Goal: Task Accomplishment & Management: Use online tool/utility

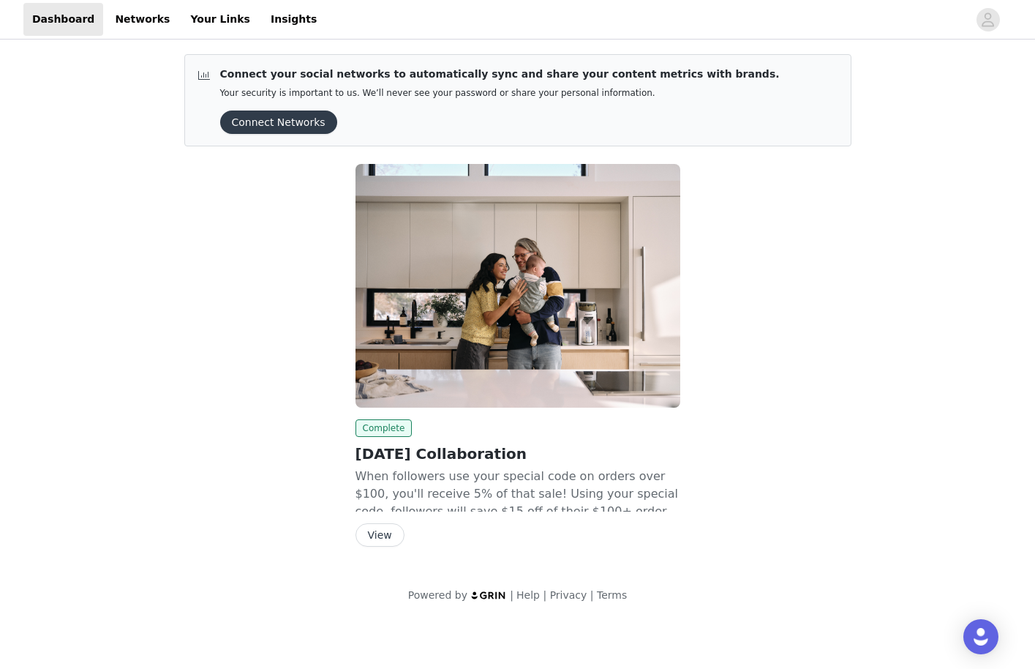
click at [364, 541] on button "View" at bounding box center [379, 534] width 49 height 23
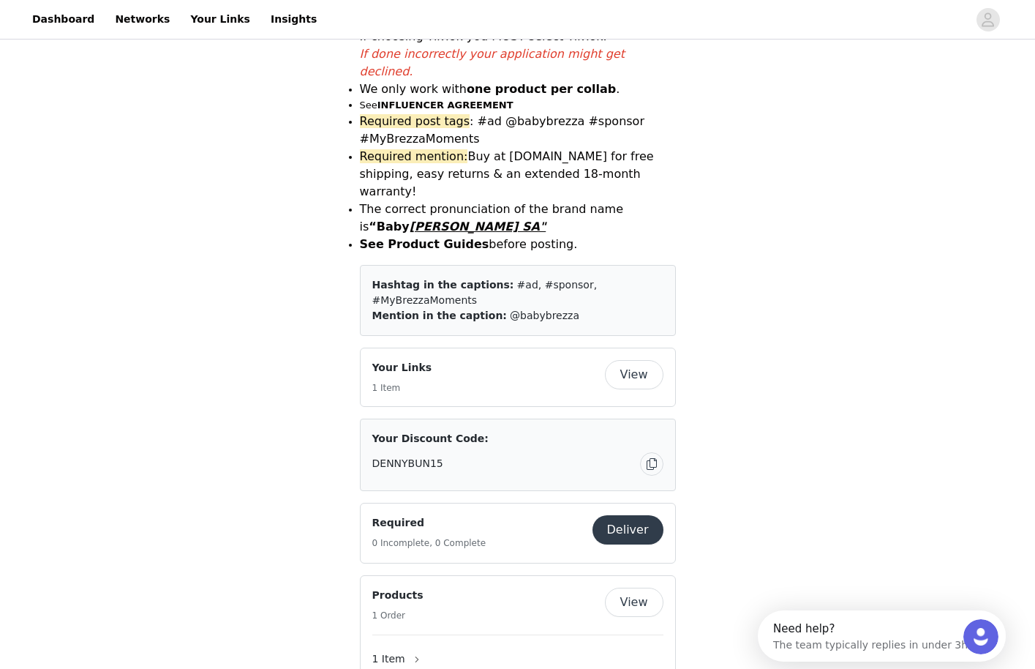
scroll to position [703, 0]
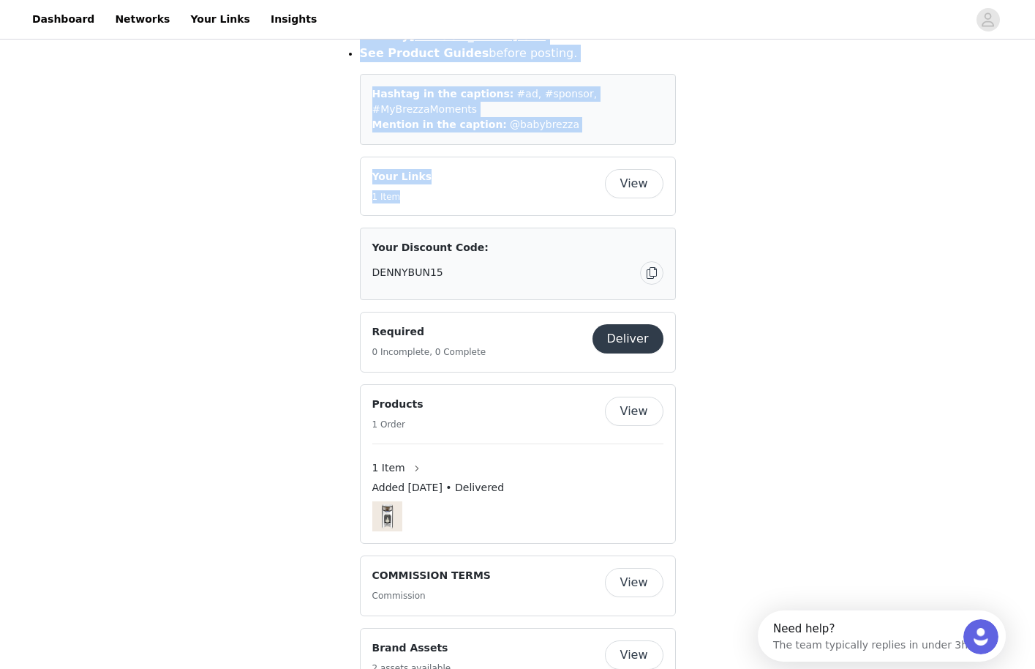
drag, startPoint x: 546, startPoint y: 447, endPoint x: 581, endPoint y: 254, distance: 196.3
click at [380, 531] on img at bounding box center [387, 516] width 30 height 30
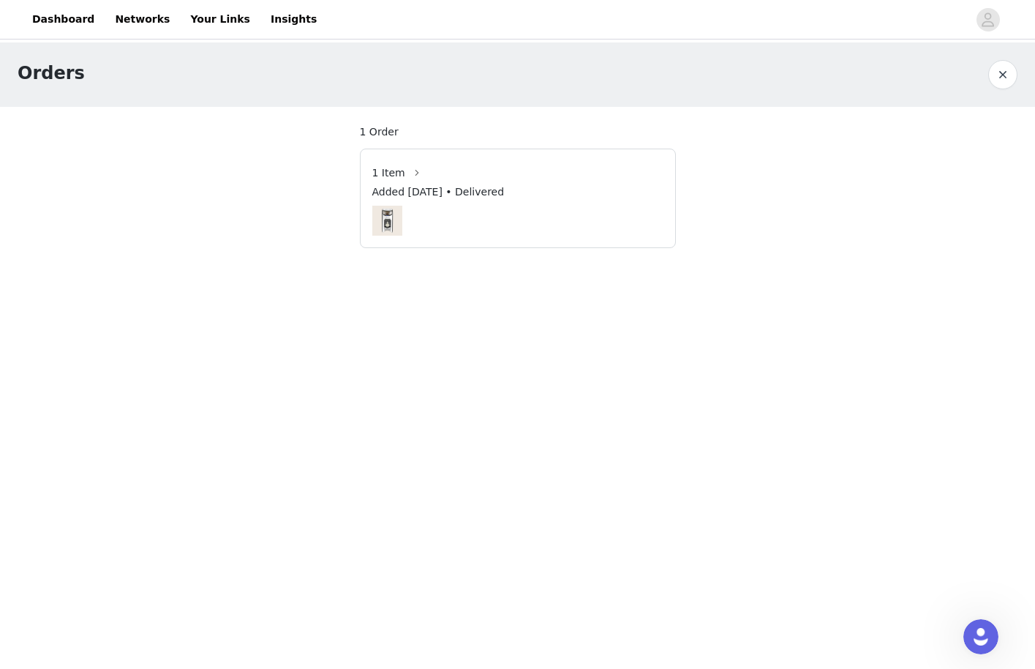
click at [385, 224] on img at bounding box center [387, 221] width 30 height 30
click at [450, 197] on span "Added [DATE] • Delivered" at bounding box center [438, 191] width 132 height 15
click at [385, 123] on section "1 Order 1 Item Added [DATE] • Delivered" at bounding box center [517, 186] width 351 height 159
click at [417, 175] on button "button" at bounding box center [416, 172] width 23 height 23
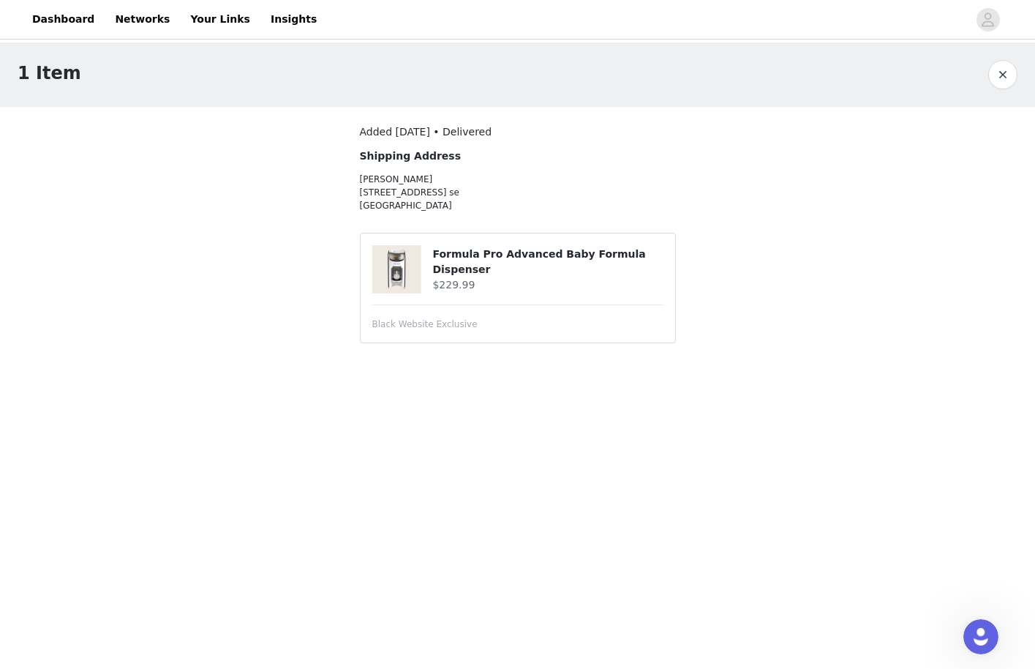
click at [417, 175] on p "[PERSON_NAME] [STREET_ADDRESS]" at bounding box center [478, 192] width 237 height 39
click at [414, 259] on img at bounding box center [396, 269] width 48 height 48
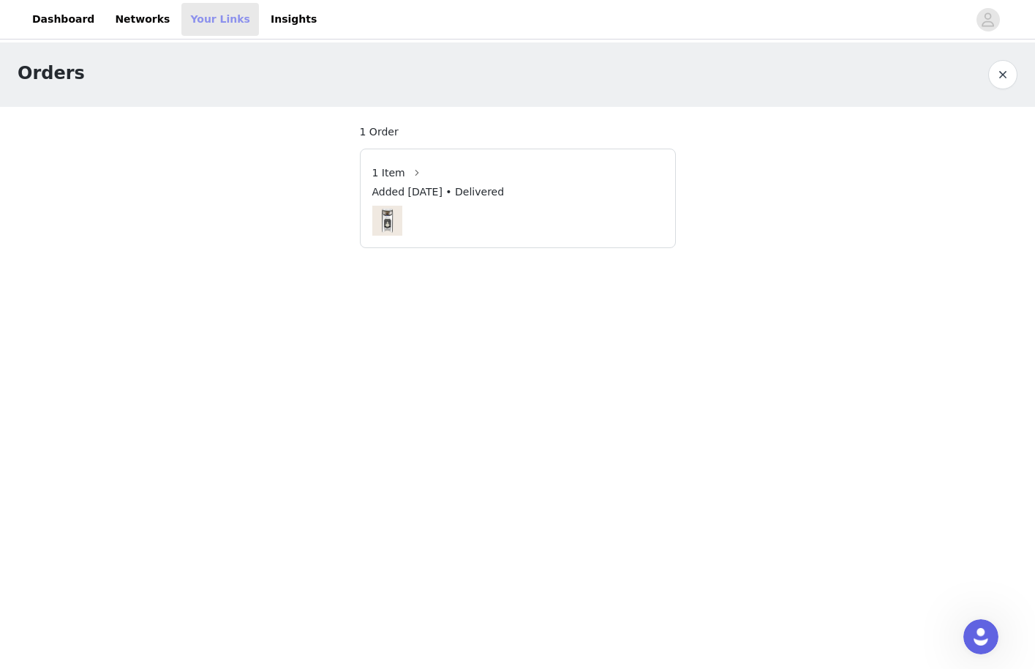
click at [200, 16] on link "Your Links" at bounding box center [220, 19] width 78 height 33
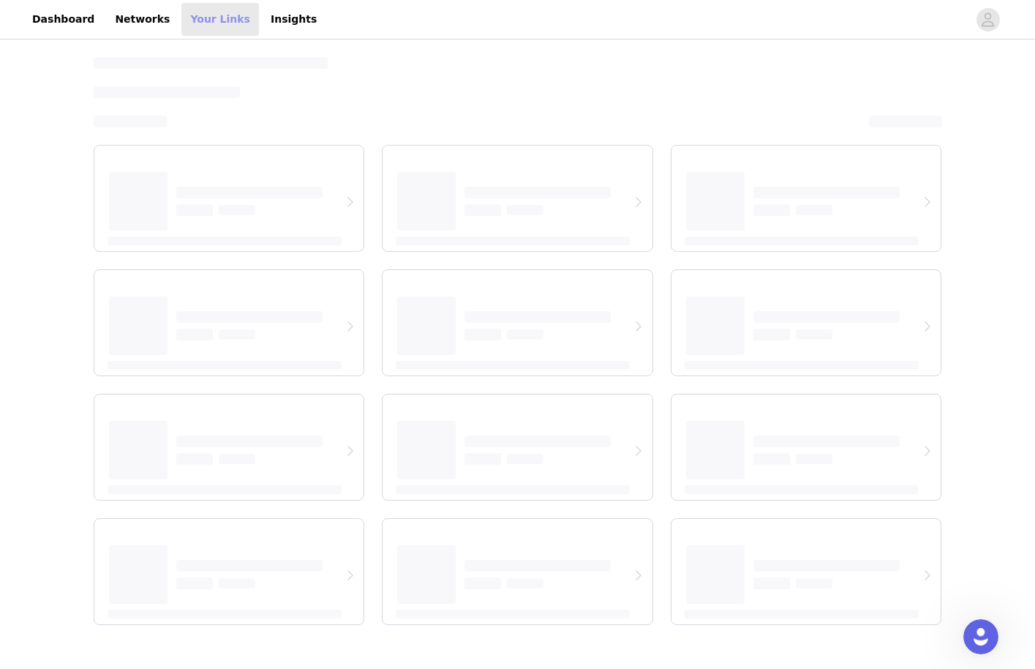
select select "12"
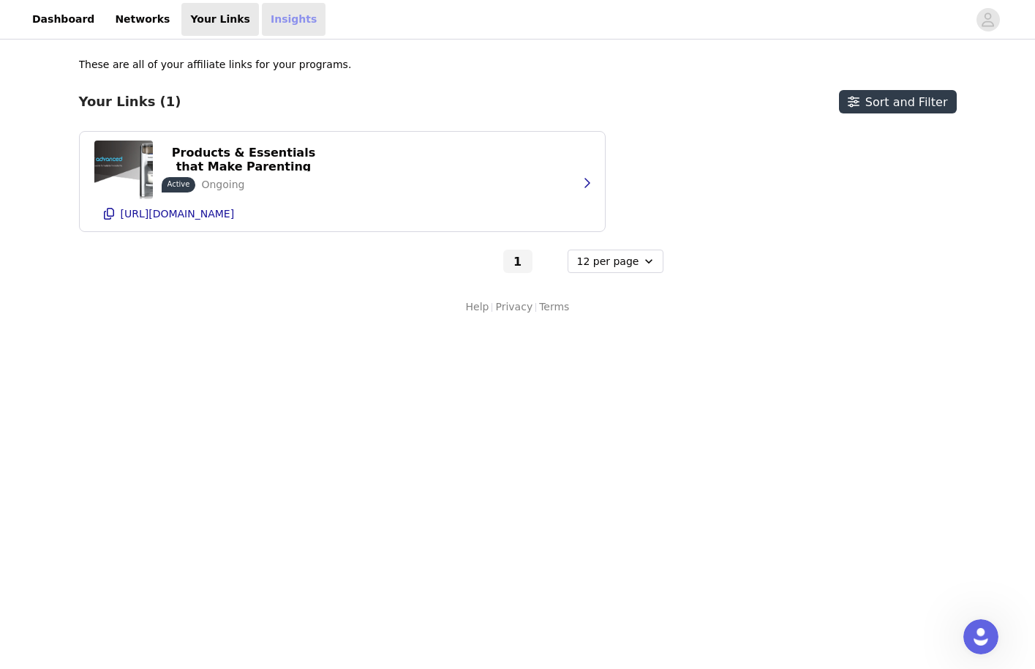
click at [287, 23] on link "Insights" at bounding box center [294, 19] width 64 height 33
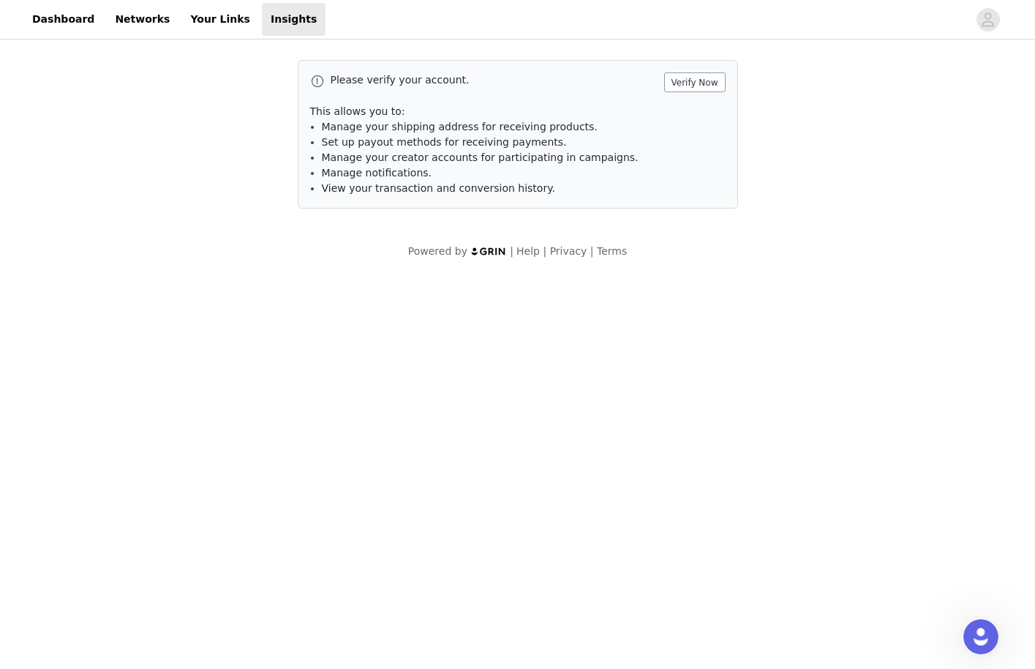
click at [702, 82] on button "Verify Now" at bounding box center [694, 82] width 61 height 20
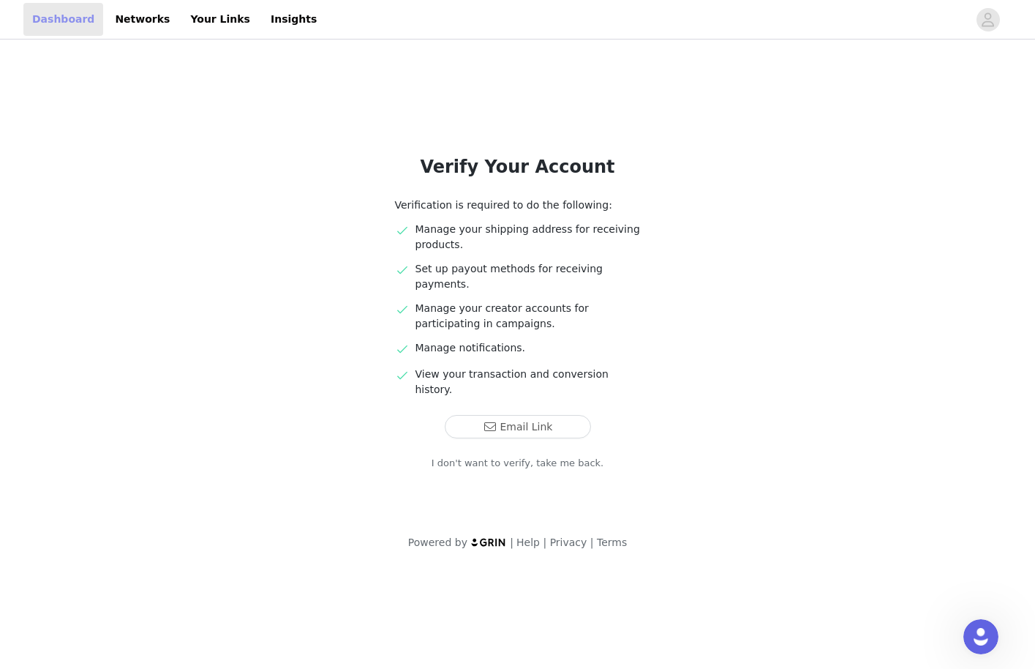
click at [42, 18] on link "Dashboard" at bounding box center [63, 19] width 80 height 33
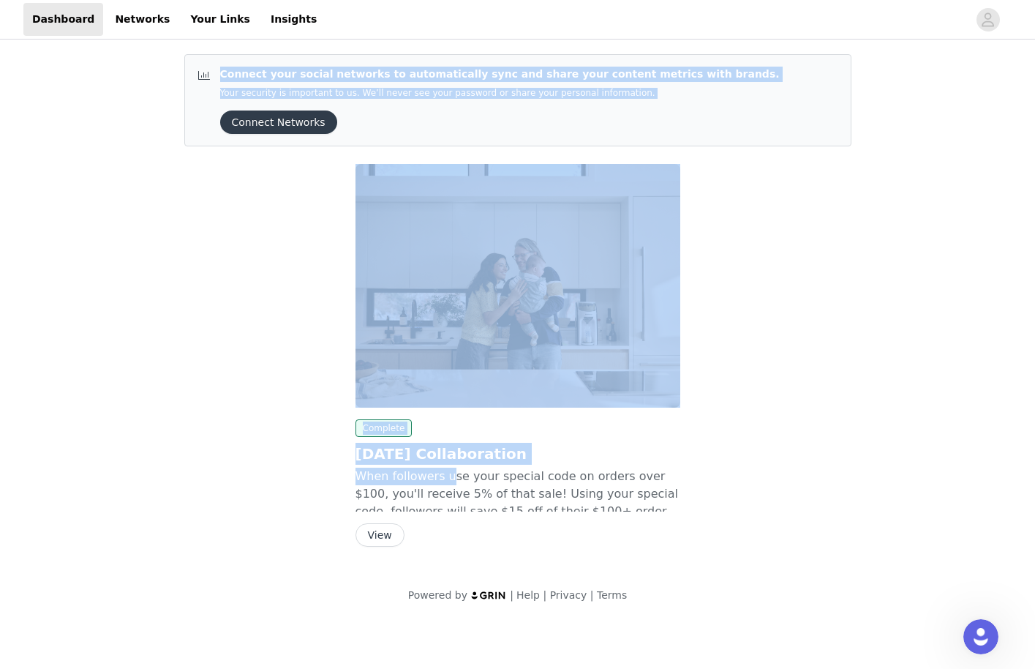
drag, startPoint x: 447, startPoint y: 472, endPoint x: 603, endPoint y: 29, distance: 469.2
click at [603, 29] on div "Dashboard Networks Your Links Insights Connect your social networks to automati…" at bounding box center [517, 310] width 1035 height 620
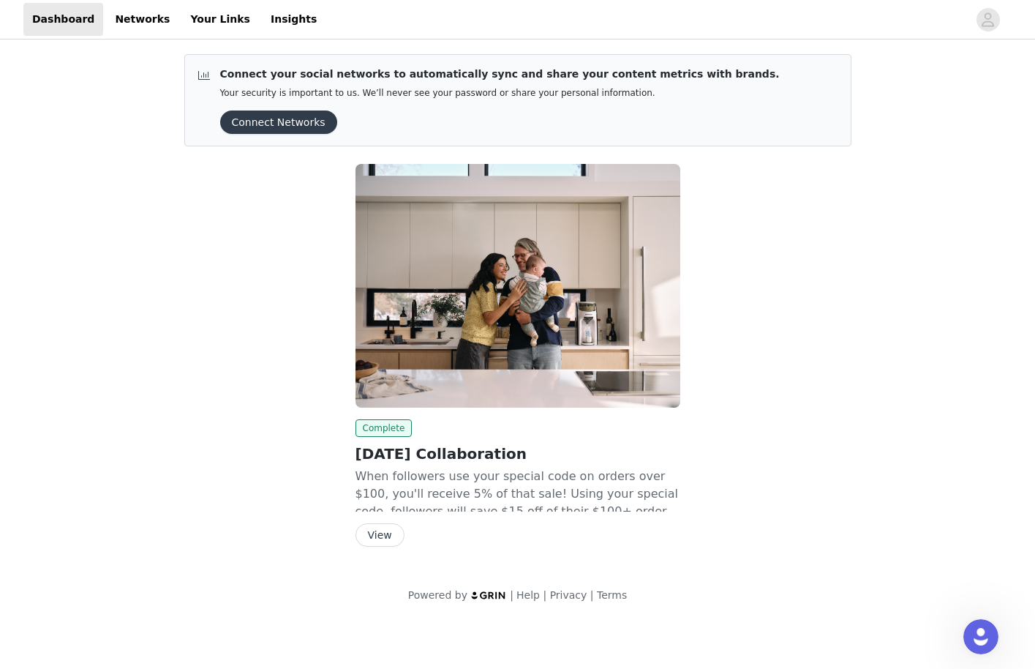
click at [69, 282] on div "Connect your social networks to automatically sync and share your content metri…" at bounding box center [517, 331] width 1035 height 578
click at [265, 125] on button "Connect Networks" at bounding box center [278, 121] width 117 height 23
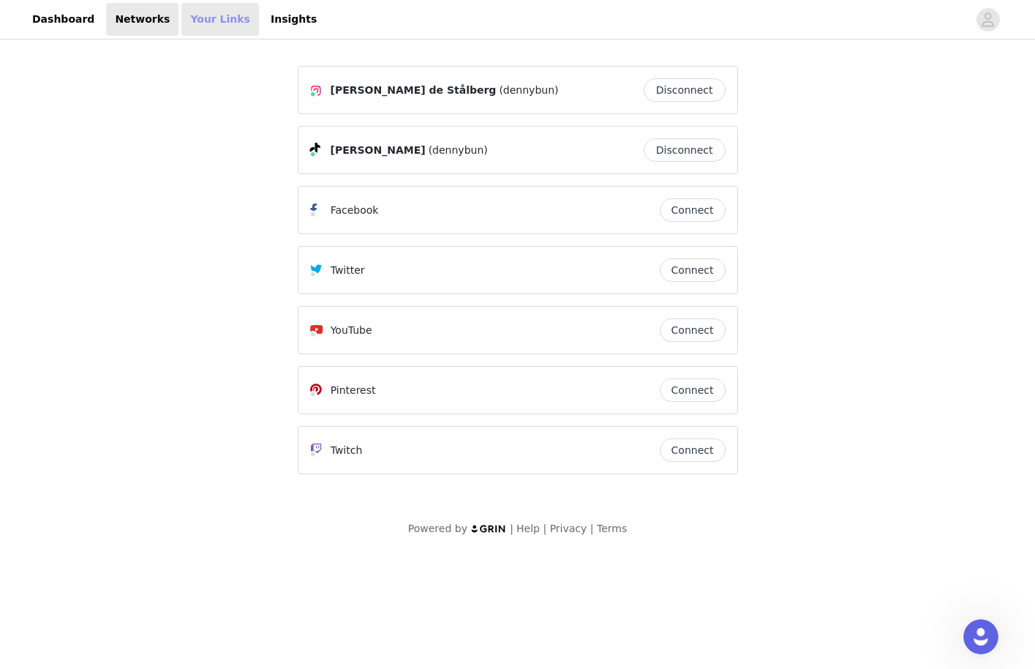
click at [215, 22] on link "Your Links" at bounding box center [220, 19] width 78 height 33
select select "12"
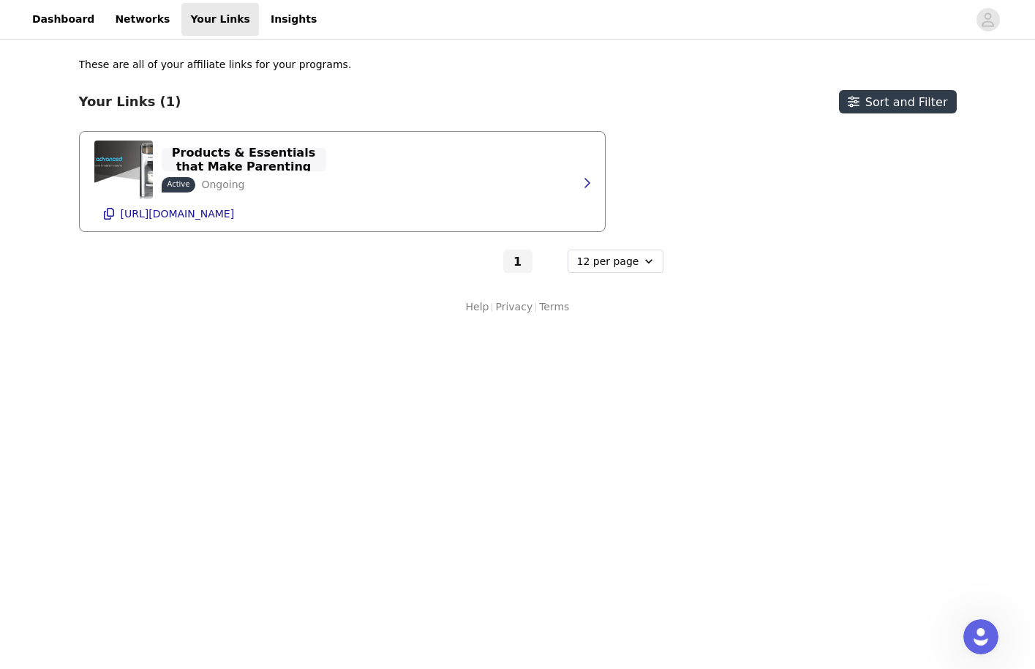
click at [230, 159] on p "Baby Brezza | Baby Products & Essentials that Make Parenting Easier" at bounding box center [243, 160] width 147 height 56
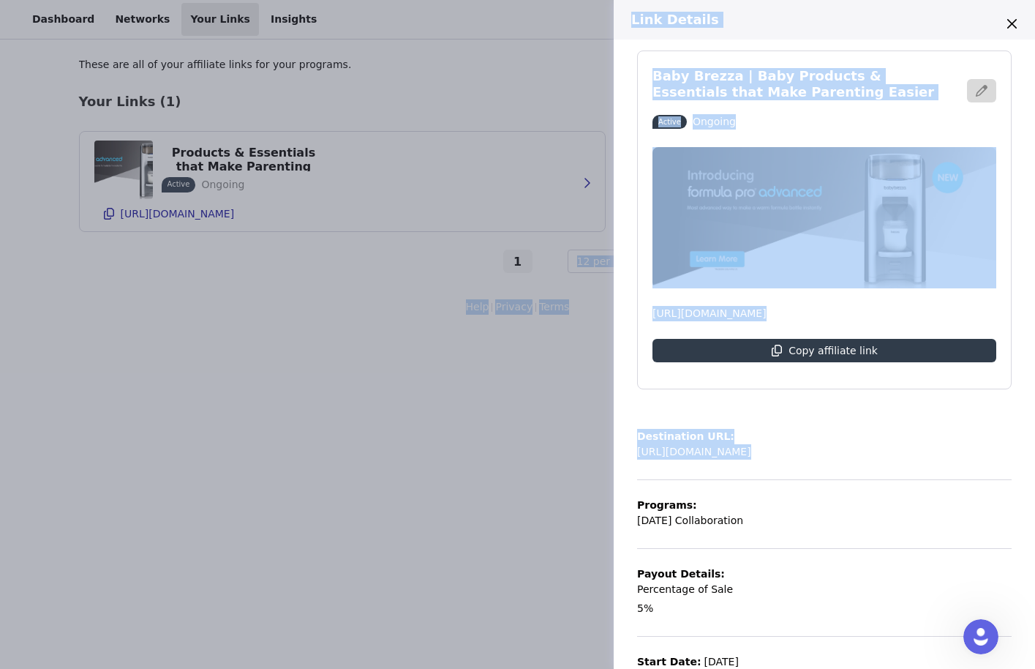
scroll to position [59, 0]
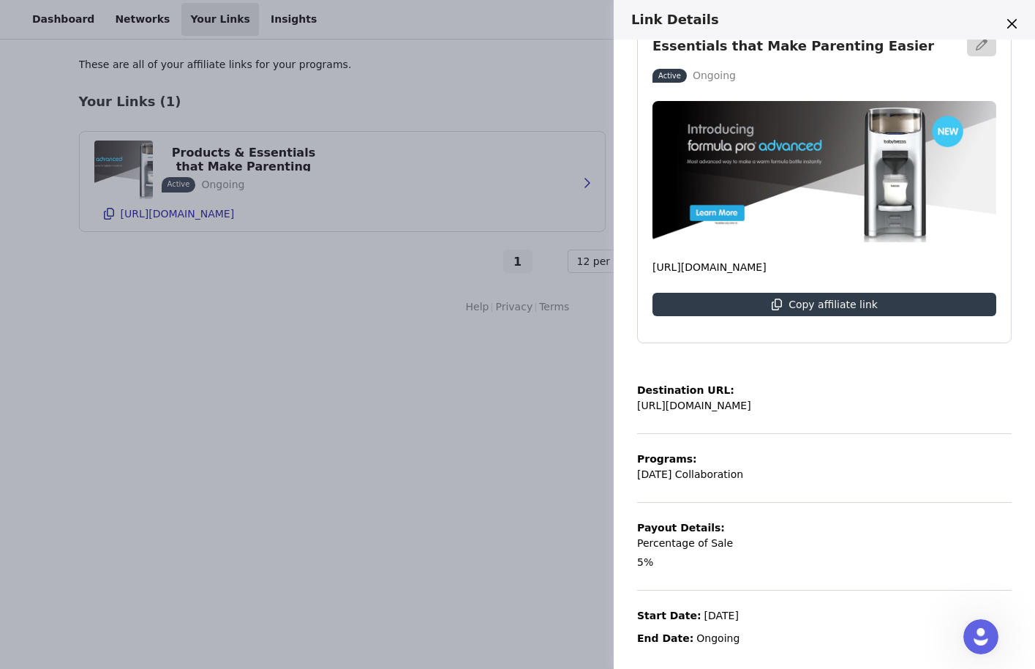
drag, startPoint x: 854, startPoint y: 513, endPoint x: 780, endPoint y: 454, distance: 95.3
click at [780, 454] on div "Destination URL: [URL][DOMAIN_NAME] Programs: [DATE] Collaboration Payout Detai…" at bounding box center [824, 505] width 375 height 281
click at [769, 530] on div "Destination URL: [URL][DOMAIN_NAME] Programs: [DATE] Collaboration Payout Detai…" at bounding box center [824, 505] width 375 height 281
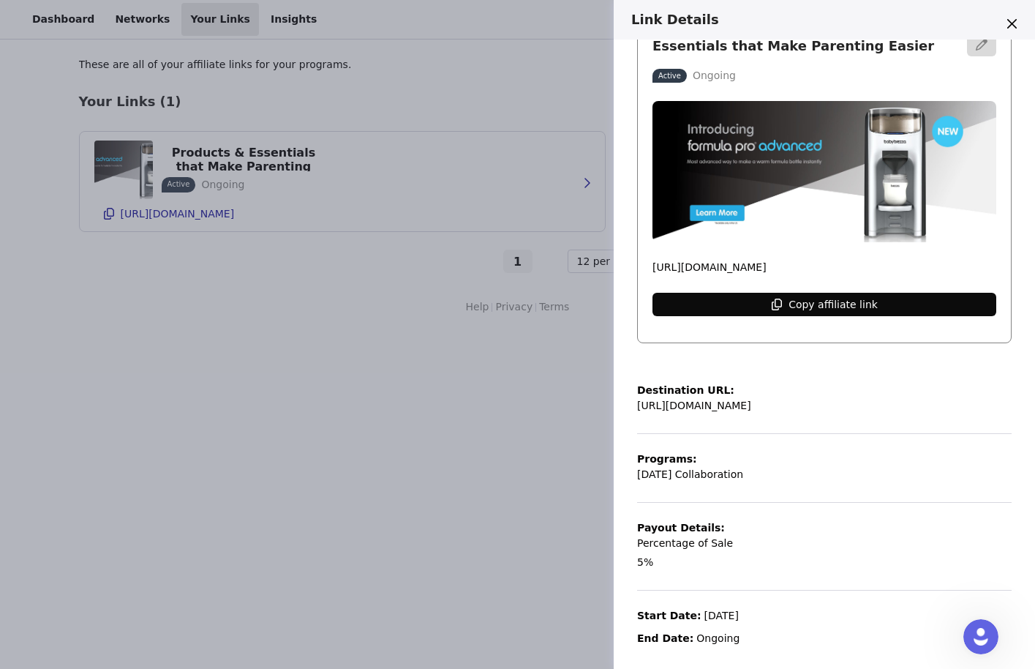
click at [854, 298] on p "Copy affiliate link" at bounding box center [833, 304] width 89 height 12
